Goal: Task Accomplishment & Management: Use online tool/utility

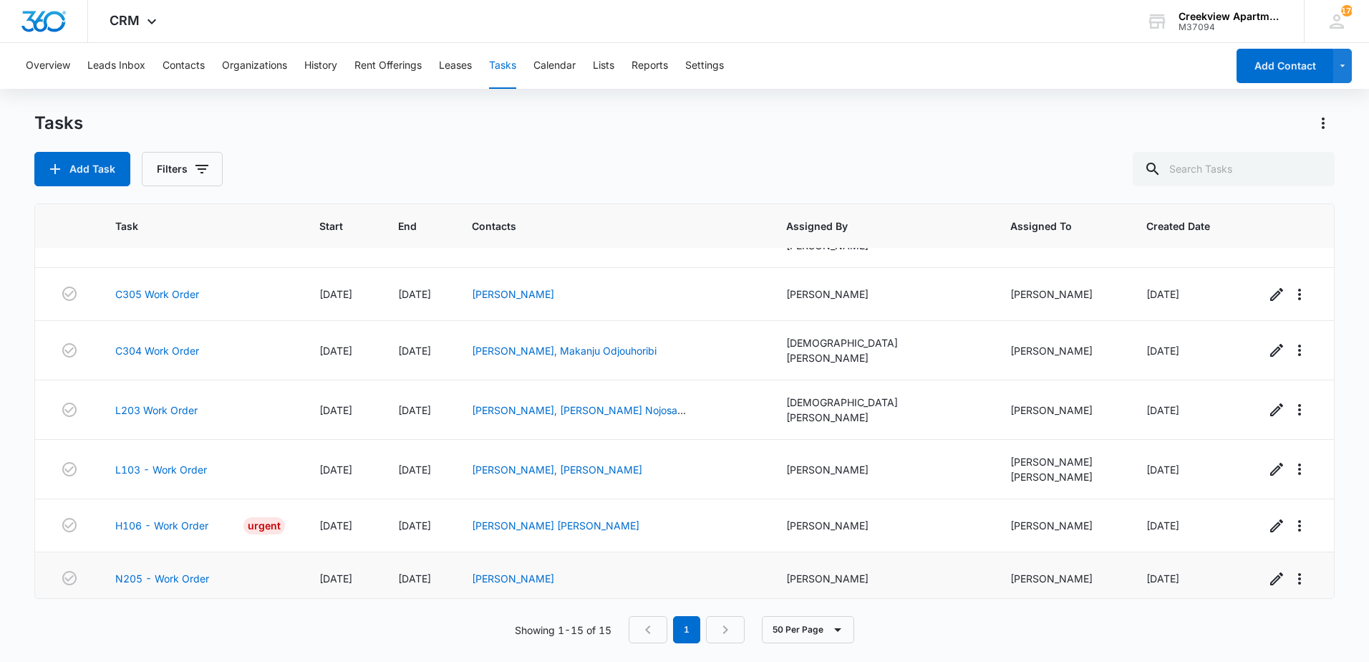
scroll to position [470, 0]
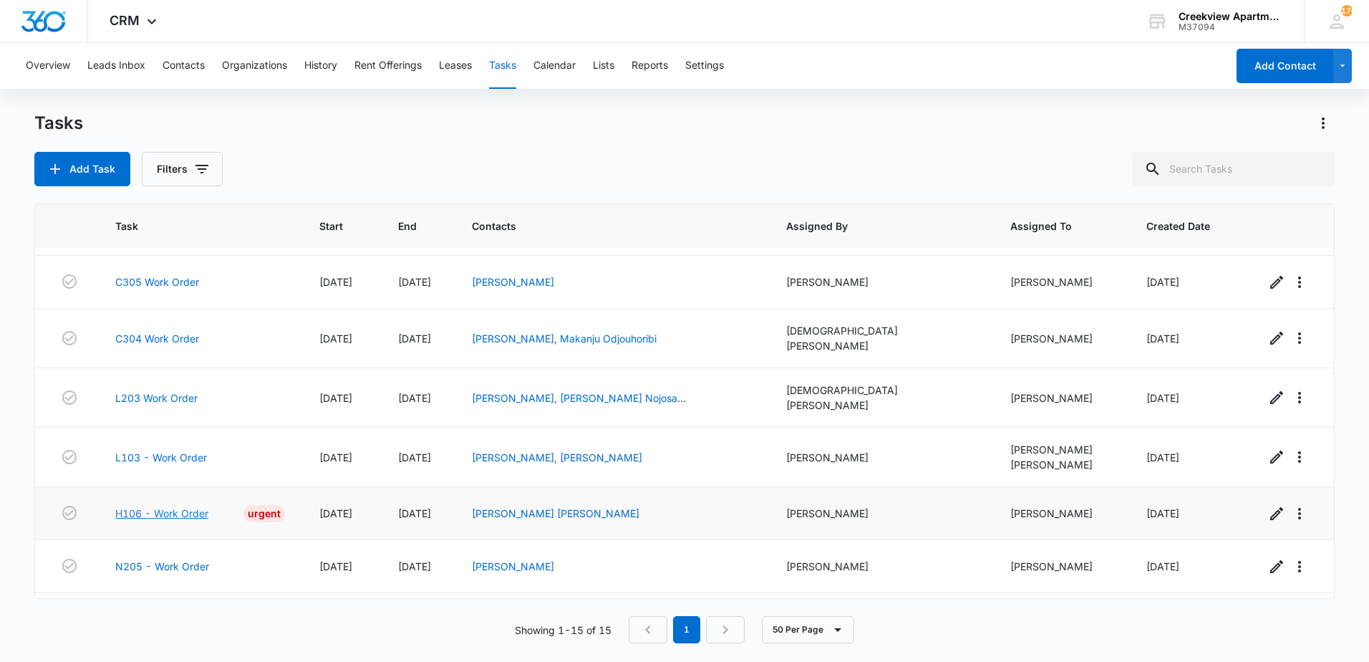
click at [159, 505] on link "H106 - Work Order" at bounding box center [161, 512] width 93 height 15
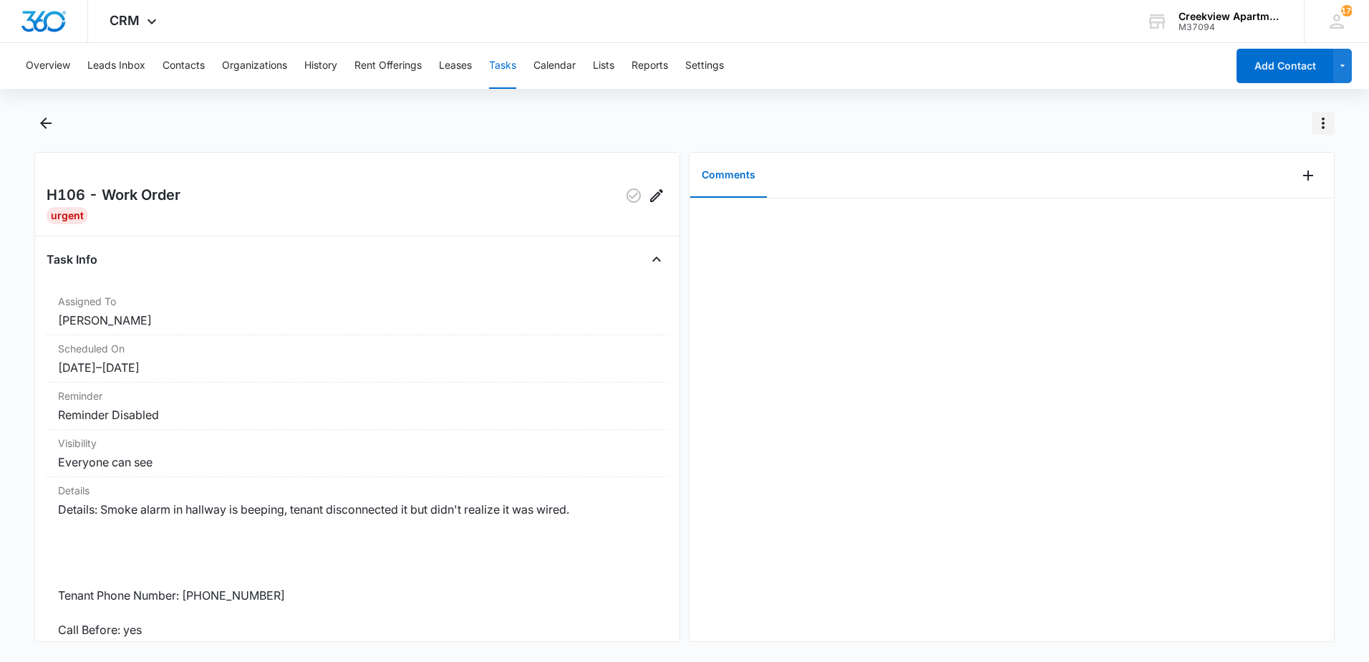
click at [1317, 123] on icon "Actions" at bounding box center [1323, 123] width 17 height 17
click at [1237, 164] on div "Mark as Not Urgent" at bounding box center [1252, 163] width 93 height 10
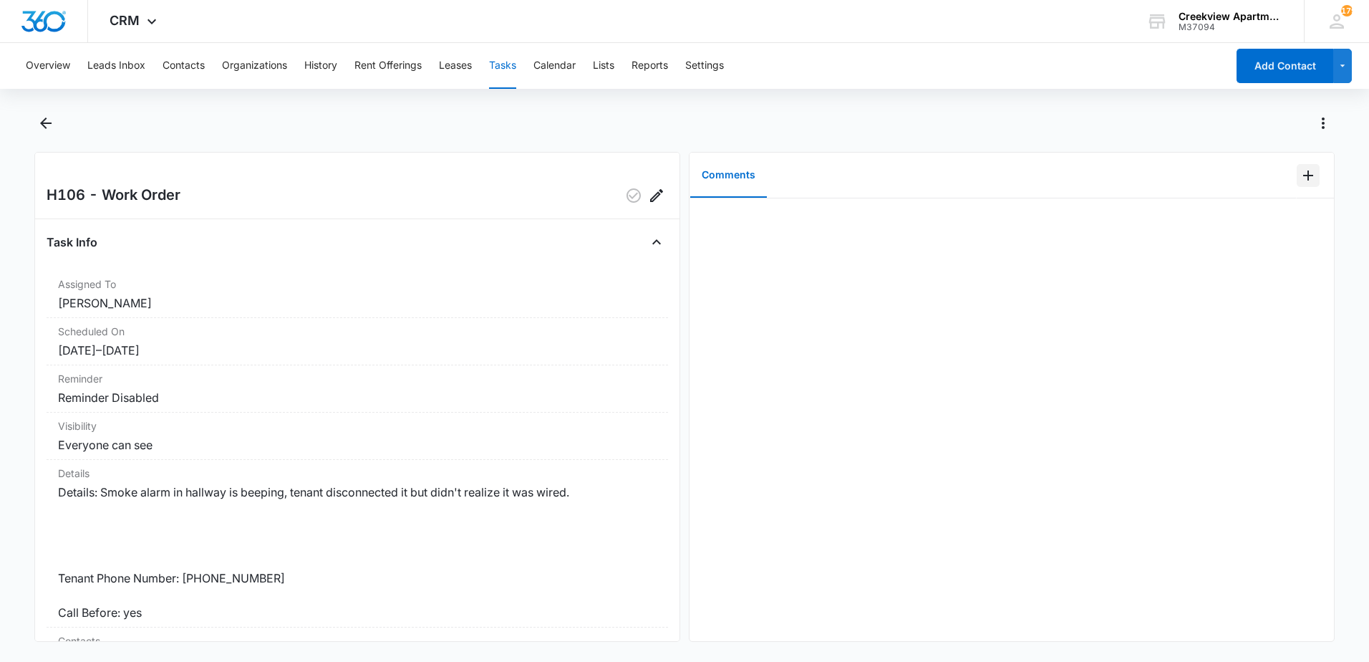
click at [1304, 179] on icon "Add Comment" at bounding box center [1307, 175] width 17 height 17
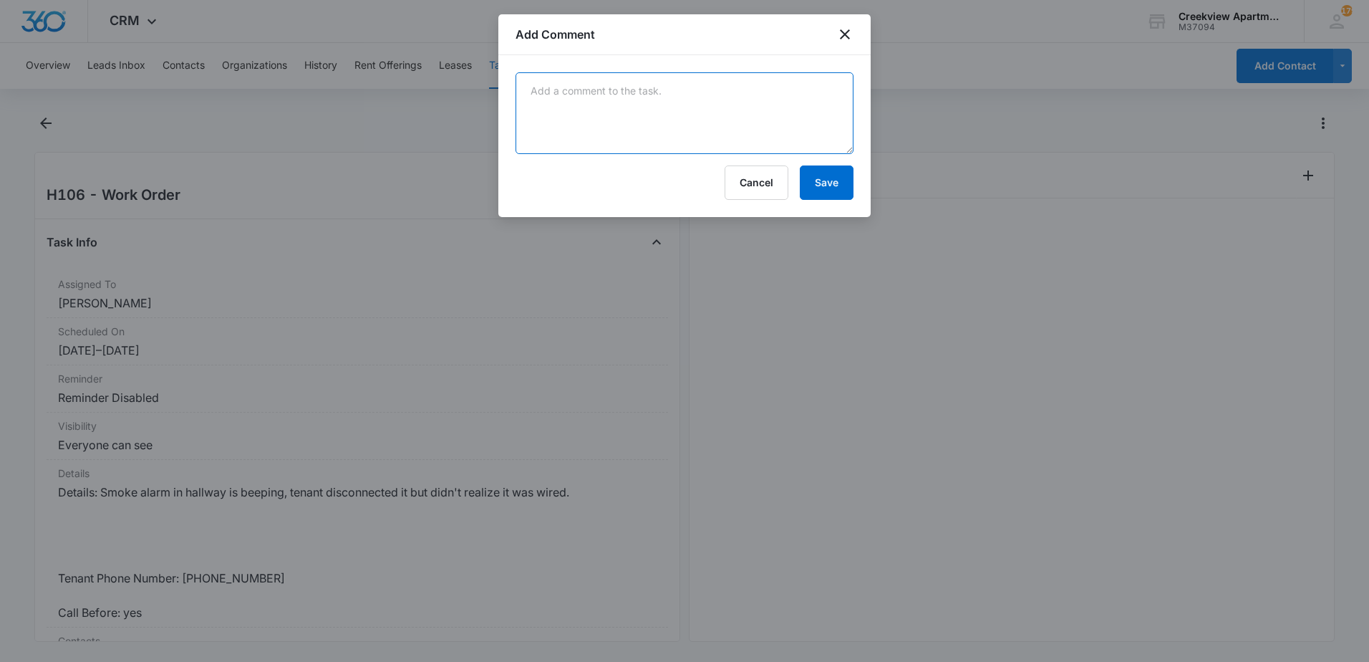
click at [742, 109] on textarea at bounding box center [684, 113] width 338 height 82
drag, startPoint x: 604, startPoint y: 120, endPoint x: 604, endPoint y: 128, distance: 7.9
click at [602, 122] on textarea at bounding box center [684, 113] width 338 height 82
type textarea "replaced both combo alarms with new"
click at [810, 185] on button "Save" at bounding box center [827, 182] width 54 height 34
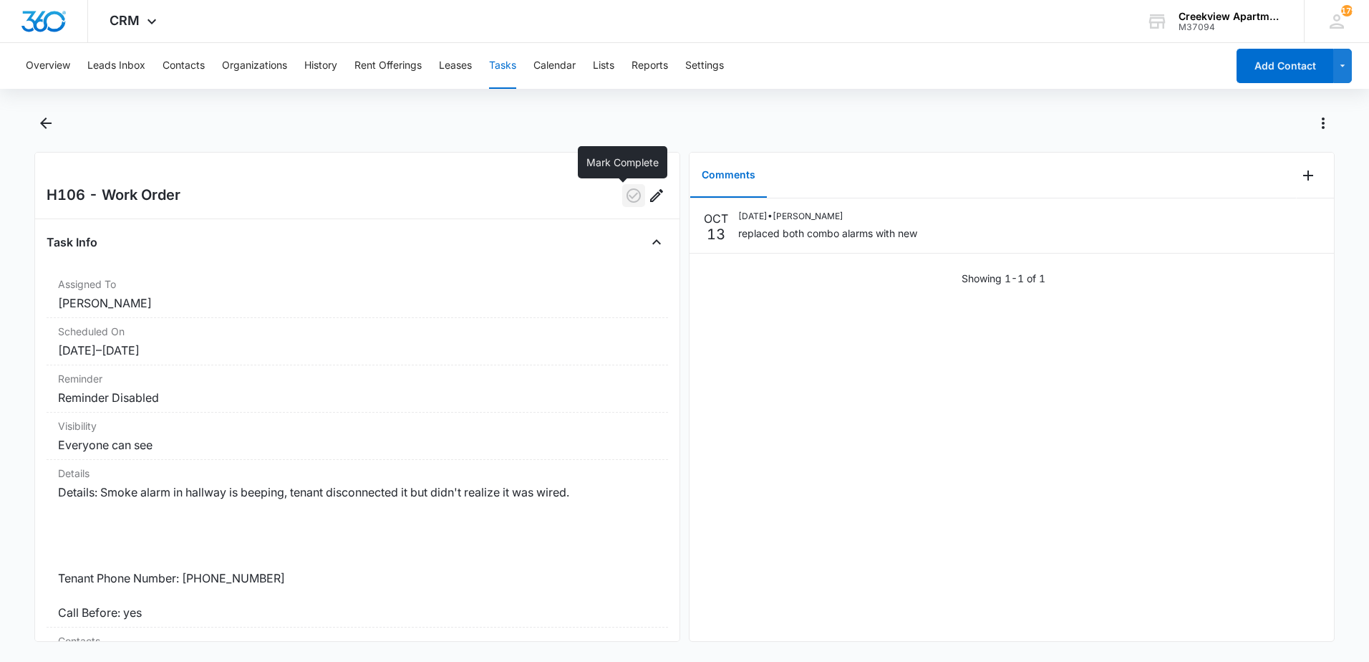
click at [626, 193] on icon "button" at bounding box center [633, 195] width 14 height 14
click at [44, 119] on icon "Back" at bounding box center [45, 122] width 11 height 11
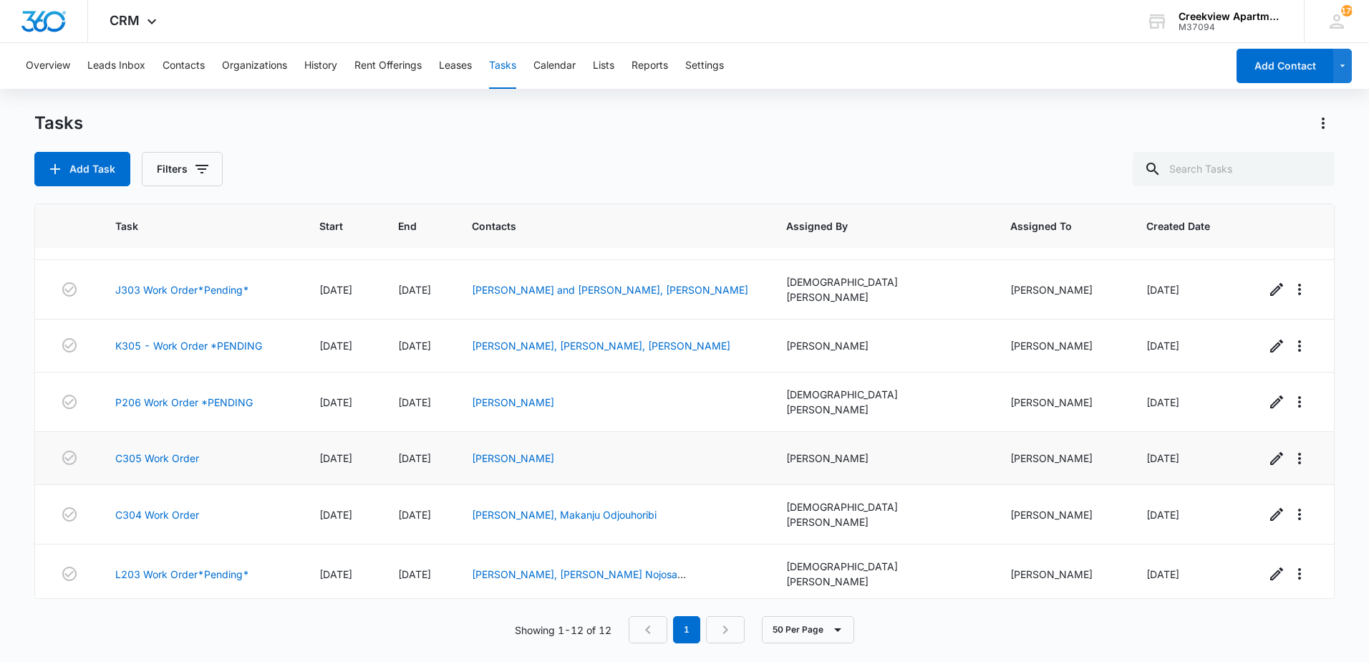
scroll to position [299, 0]
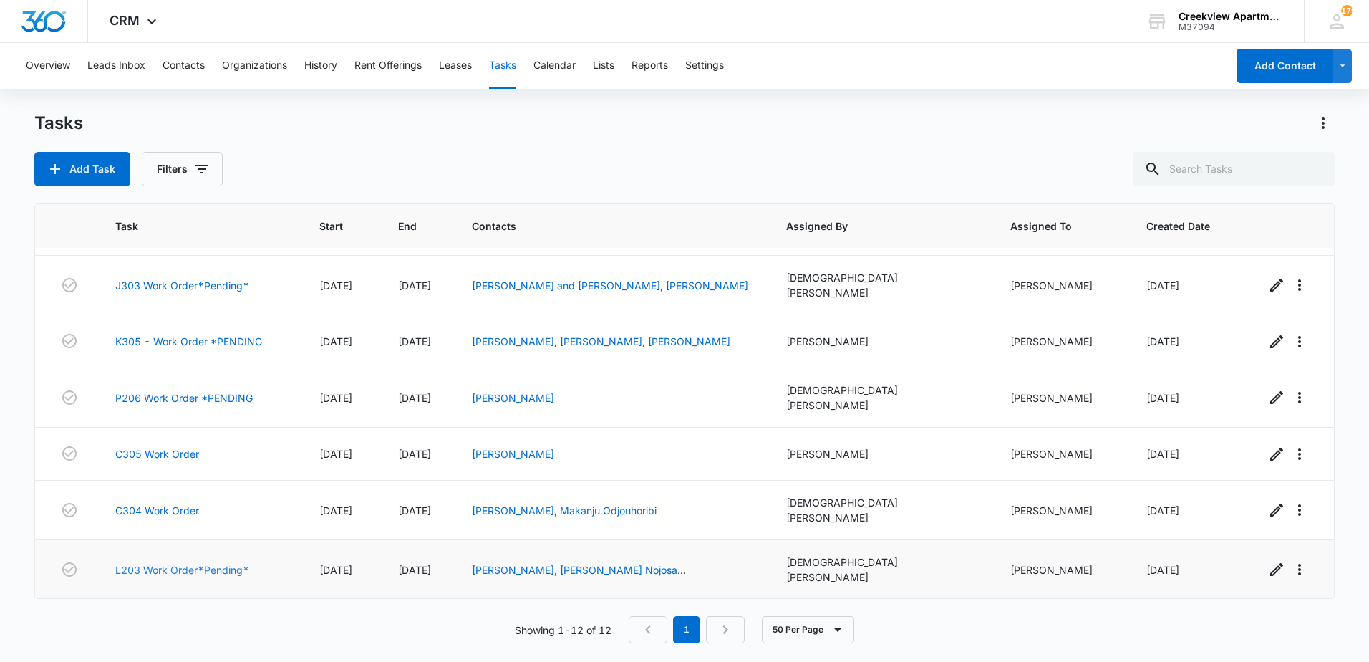
click at [168, 562] on link "L203 Work Order*Pending*" at bounding box center [182, 569] width 134 height 15
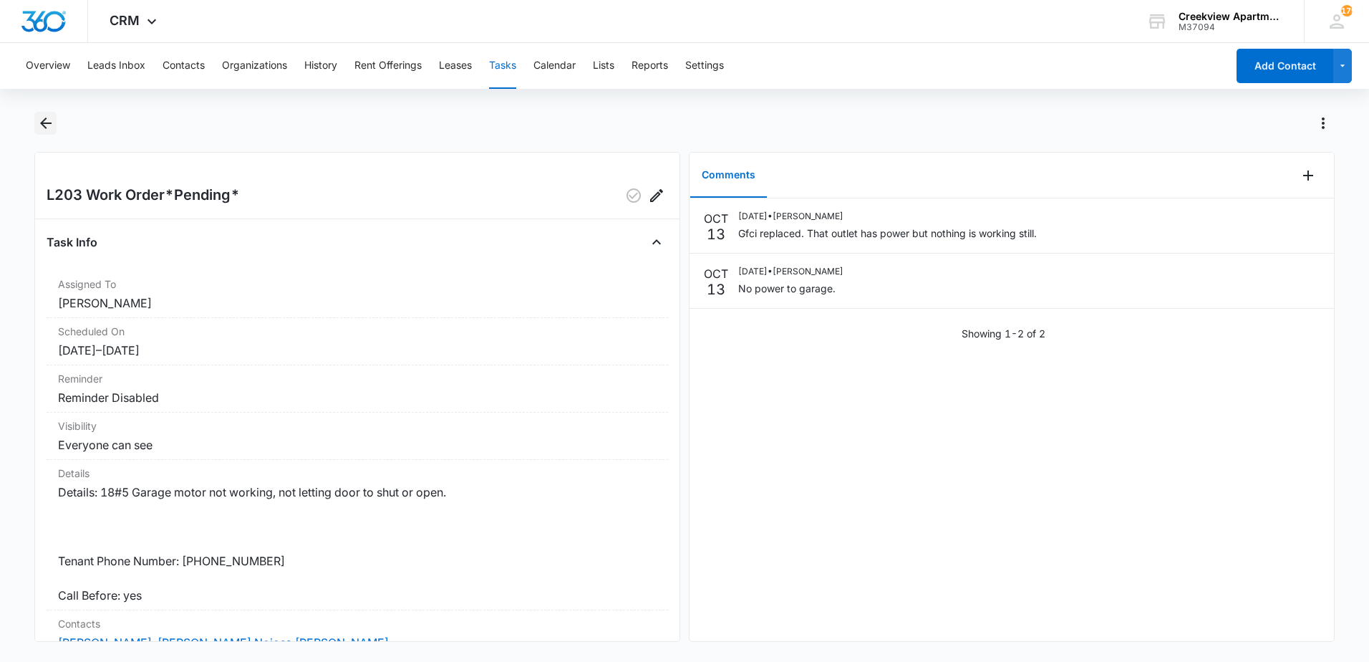
click at [49, 120] on icon "Back" at bounding box center [45, 123] width 17 height 17
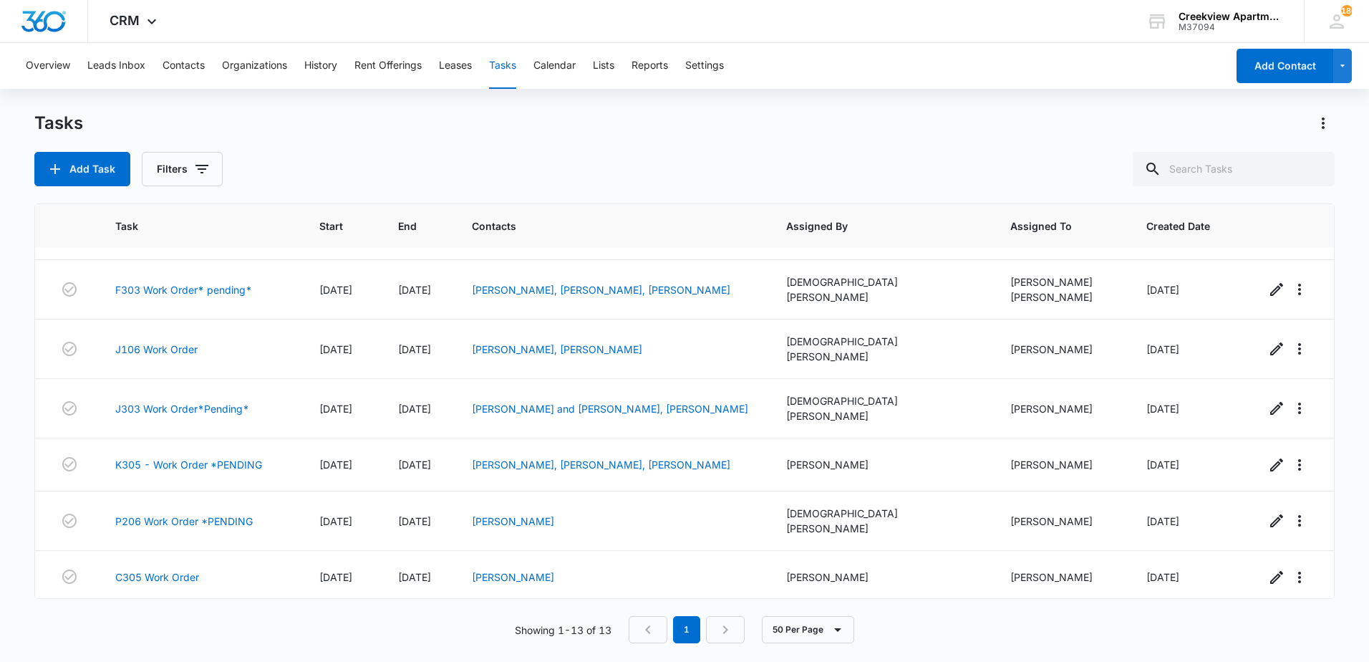
scroll to position [352, 0]
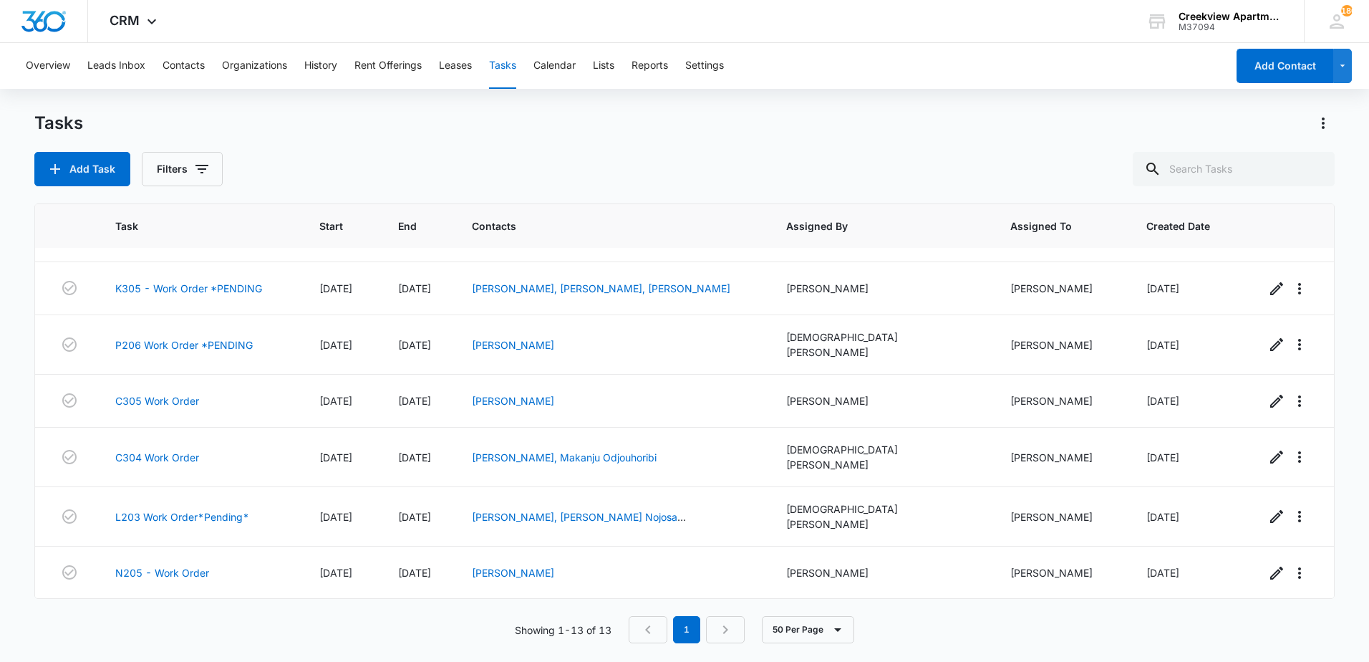
click at [149, 618] on link "O106 - Work Order" at bounding box center [162, 625] width 94 height 15
